Goal: Find specific page/section: Find specific page/section

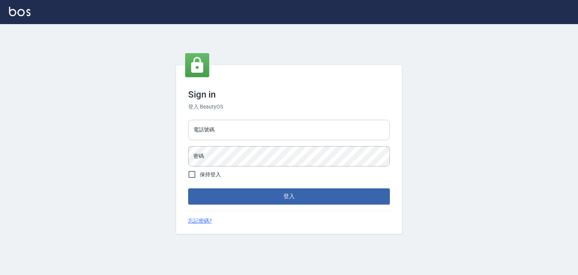
drag, startPoint x: 227, startPoint y: 128, endPoint x: 236, endPoint y: 129, distance: 8.5
click at [228, 128] on input "電話號碼" at bounding box center [289, 130] width 202 height 20
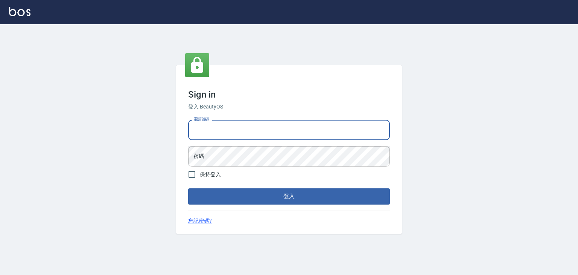
type input "0913533508"
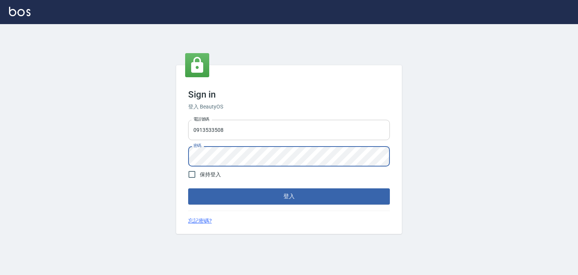
click at [188, 188] on button "登入" at bounding box center [289, 196] width 202 height 16
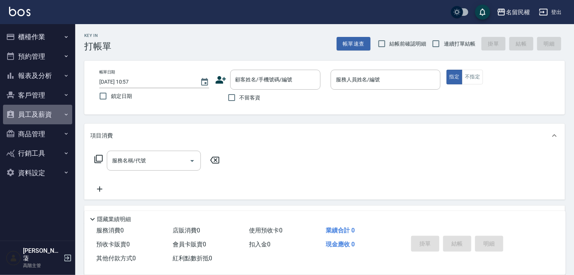
click at [46, 111] on button "員工及薪資" at bounding box center [37, 115] width 69 height 20
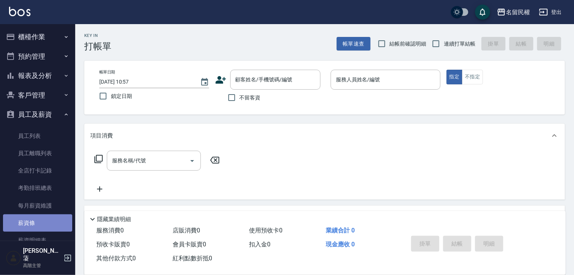
click at [41, 223] on link "薪資條" at bounding box center [37, 222] width 69 height 17
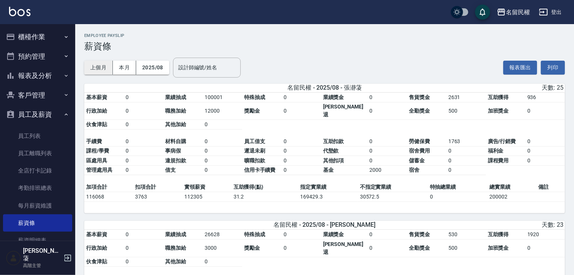
click at [99, 68] on button "上個月" at bounding box center [98, 68] width 29 height 14
click at [563, 70] on button "列印" at bounding box center [553, 68] width 24 height 14
click at [554, 9] on button "登出" at bounding box center [550, 12] width 29 height 14
